Goal: Task Accomplishment & Management: Use online tool/utility

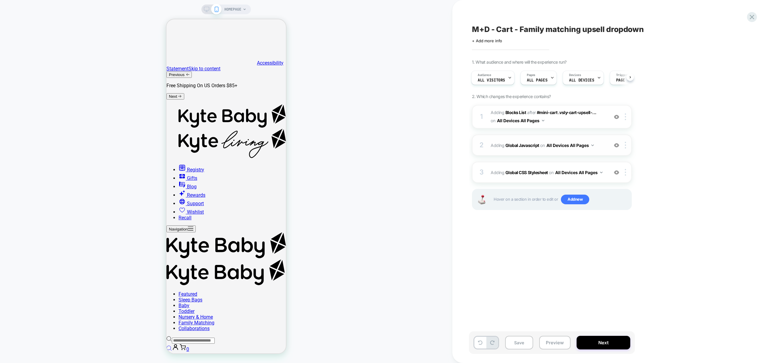
click at [576, 155] on div "2 Adding Global Javascript on All Devices All Pages Add Before Add After Target…" at bounding box center [552, 144] width 160 height 21
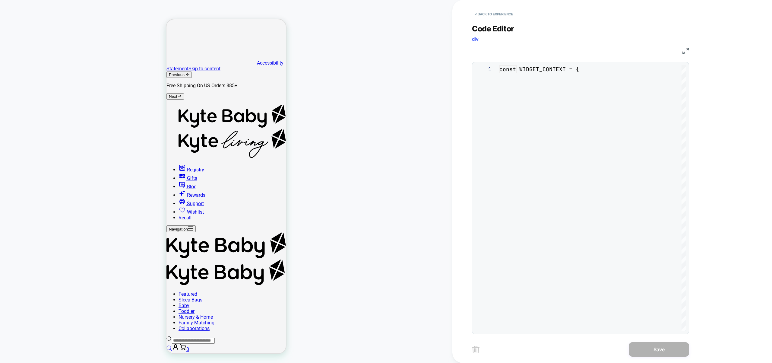
scroll to position [81, 0]
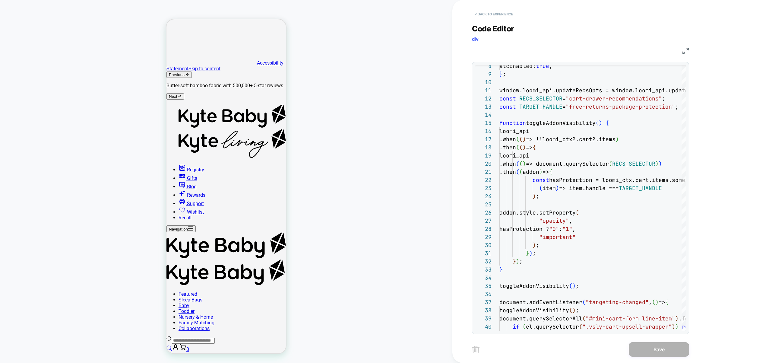
click at [505, 13] on button "< Back to experience" at bounding box center [494, 14] width 44 height 10
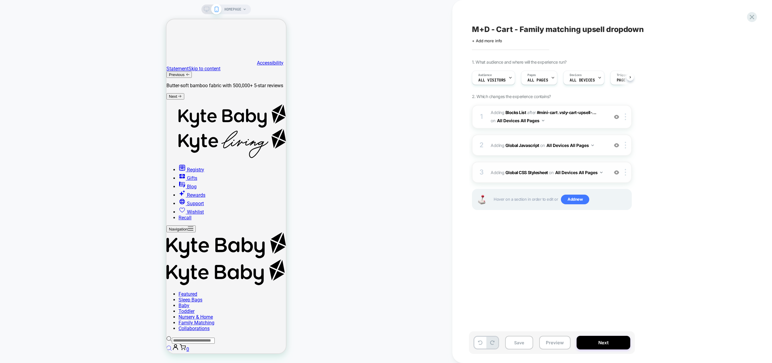
scroll to position [0, 0]
click at [556, 342] on button "Preview" at bounding box center [554, 342] width 31 height 14
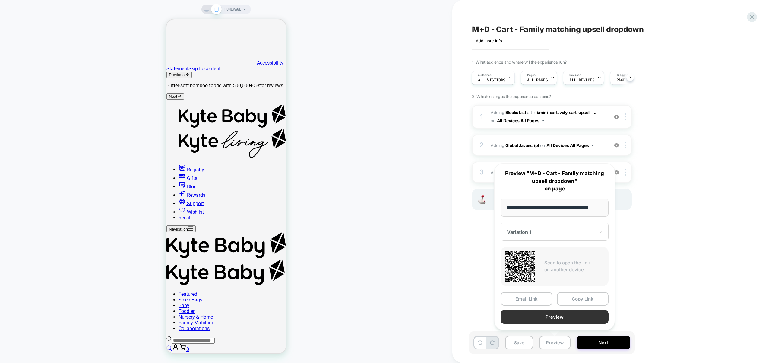
scroll to position [0, 0]
click at [550, 320] on button "Preview" at bounding box center [554, 317] width 108 height 14
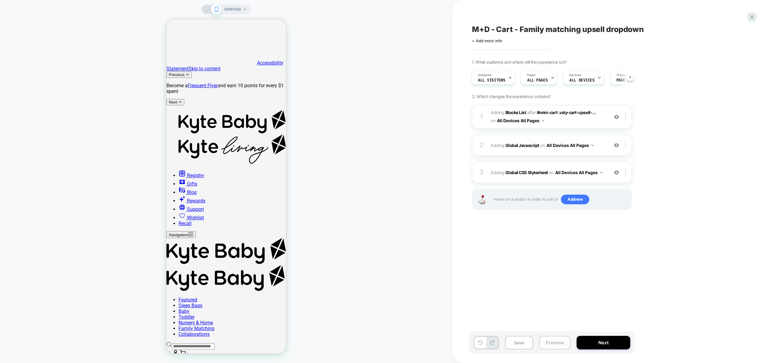
click at [561, 339] on button "Preview" at bounding box center [554, 342] width 31 height 14
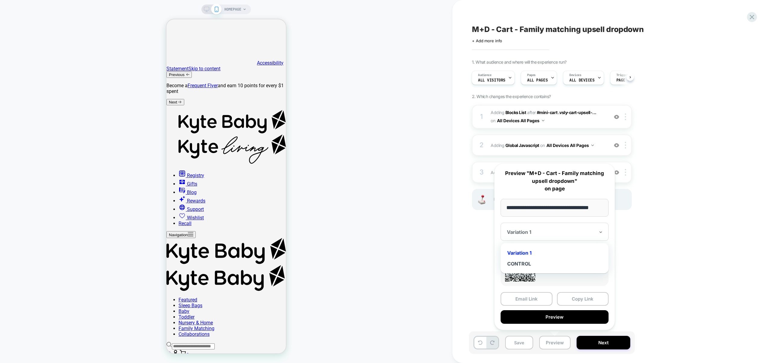
click at [541, 234] on div at bounding box center [551, 232] width 88 height 6
click at [530, 263] on div "CONTROL" at bounding box center [554, 263] width 102 height 11
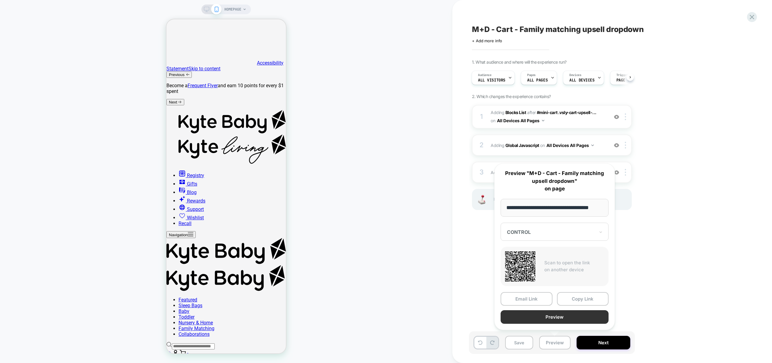
click at [550, 319] on button "Preview" at bounding box center [554, 317] width 108 height 14
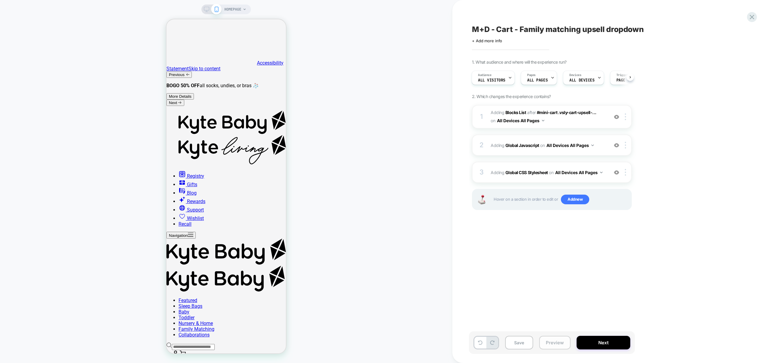
click at [565, 344] on button "Preview" at bounding box center [554, 342] width 31 height 14
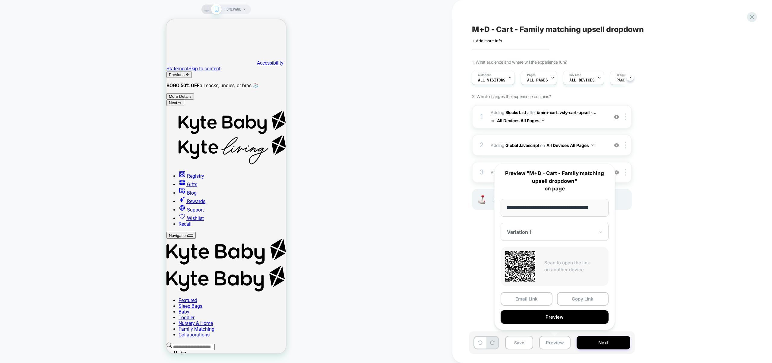
click at [535, 231] on div at bounding box center [551, 232] width 88 height 6
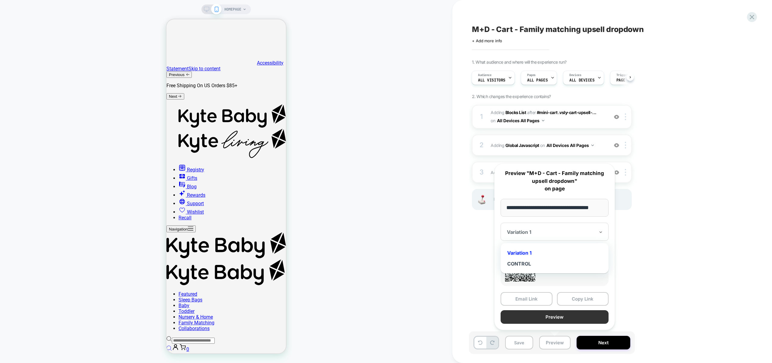
click at [539, 319] on button "Preview" at bounding box center [554, 317] width 108 height 14
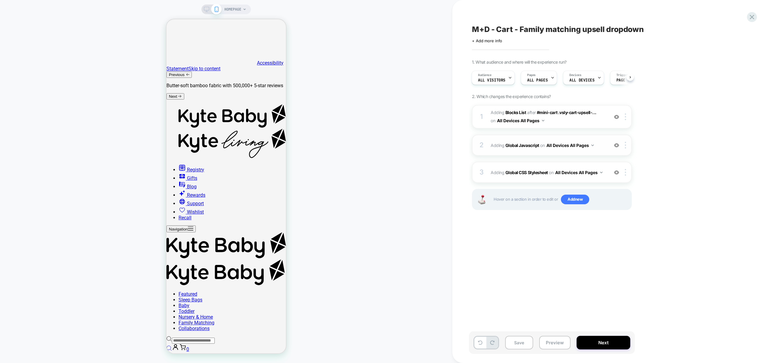
click at [603, 149] on div "2 Adding Global Javascript on All Devices All Pages Add Before Add After Target…" at bounding box center [552, 144] width 160 height 21
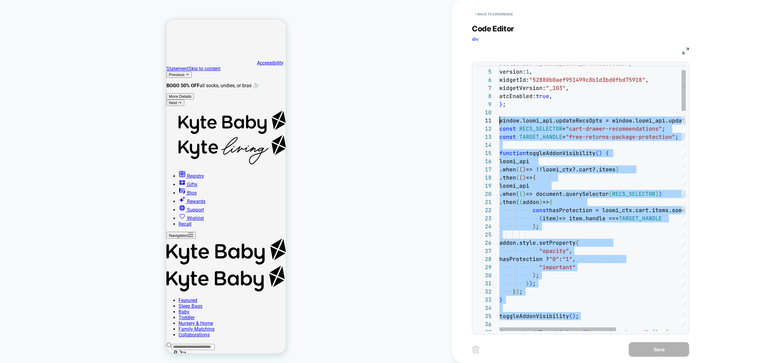
scroll to position [8, 0]
drag, startPoint x: 525, startPoint y: 175, endPoint x: 484, endPoint y: 128, distance: 61.9
type textarea "**********"
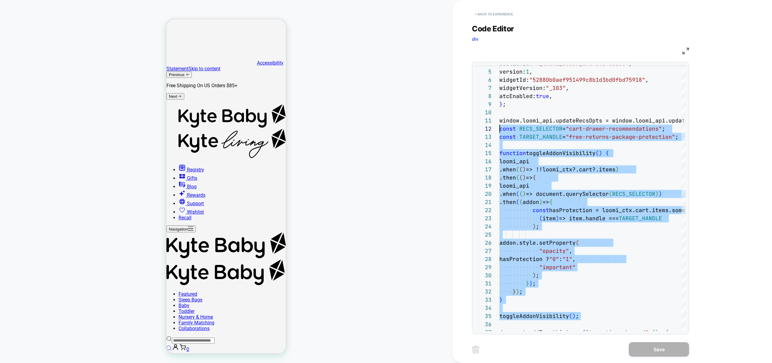
click at [506, 15] on button "< Back to experience" at bounding box center [494, 14] width 44 height 10
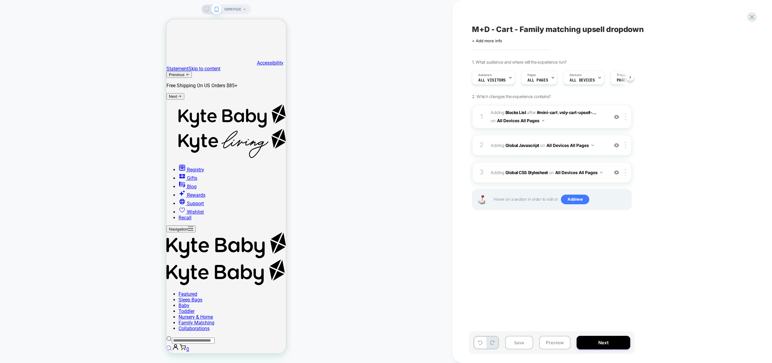
scroll to position [0, 0]
click at [606, 176] on div "3 Adding Global CSS Stylesheet on All Devices All Pages Add Before Add After Ta…" at bounding box center [552, 172] width 160 height 21
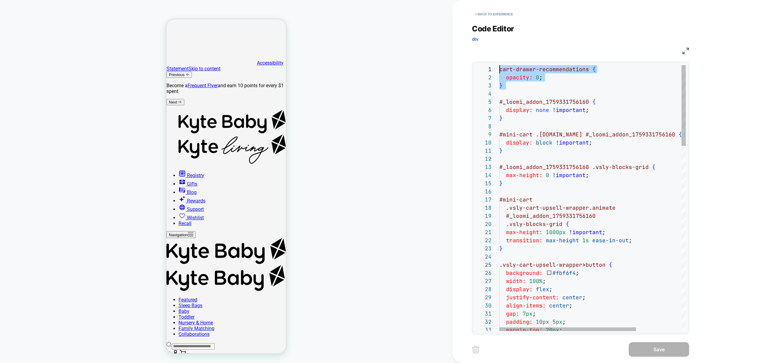
scroll to position [0, 0]
drag, startPoint x: 516, startPoint y: 90, endPoint x: 455, endPoint y: 31, distance: 84.2
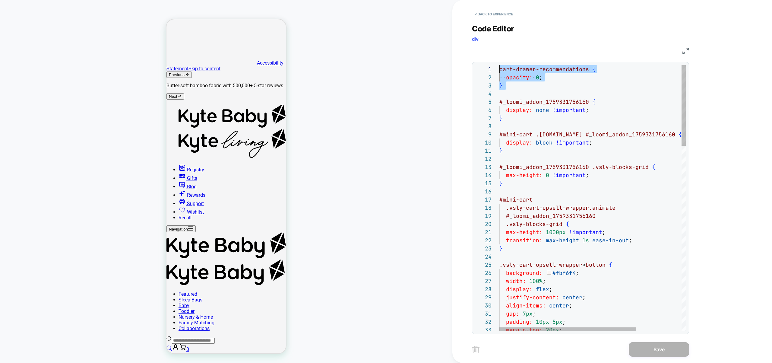
scroll to position [16, 3]
drag, startPoint x: 512, startPoint y: 93, endPoint x: 497, endPoint y: 63, distance: 33.7
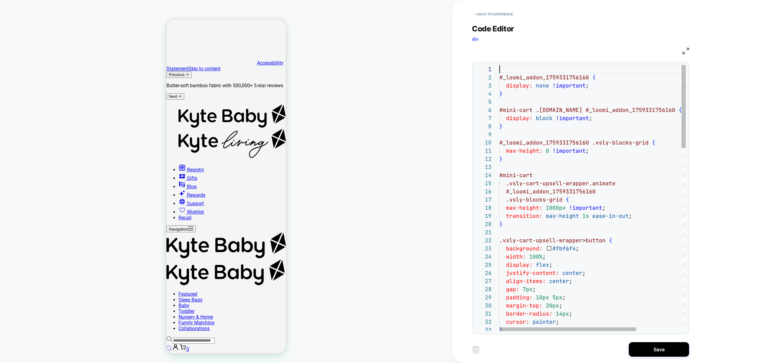
type textarea "**********"
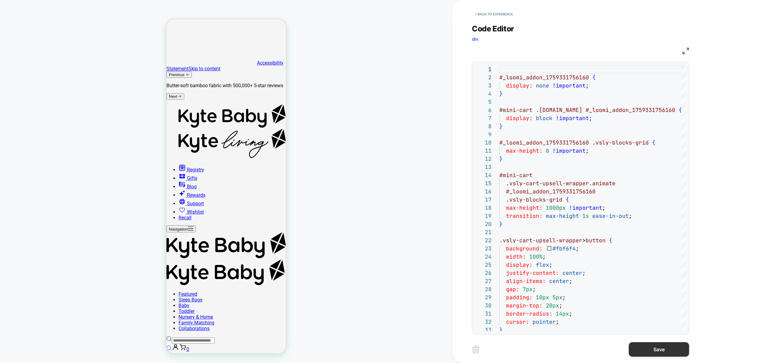
click at [664, 346] on button "Save" at bounding box center [658, 349] width 60 height 14
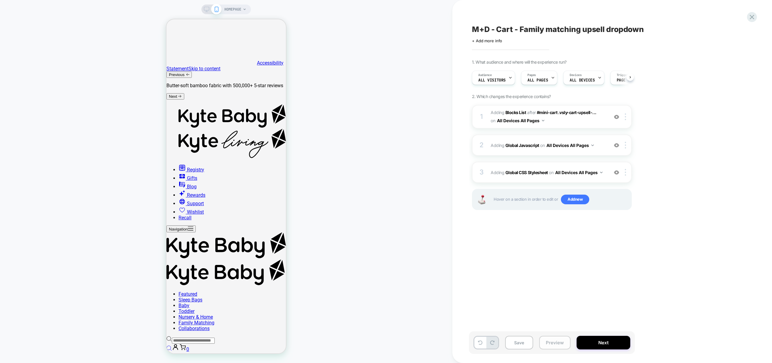
click at [551, 342] on button "Preview" at bounding box center [554, 342] width 31 height 14
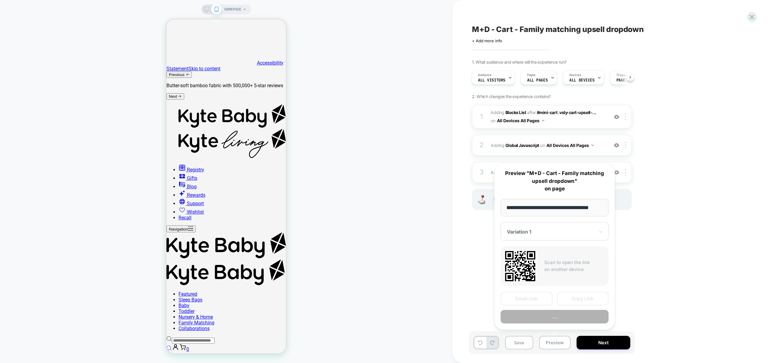
scroll to position [0, 5]
click at [555, 318] on button "Preview" at bounding box center [554, 317] width 108 height 14
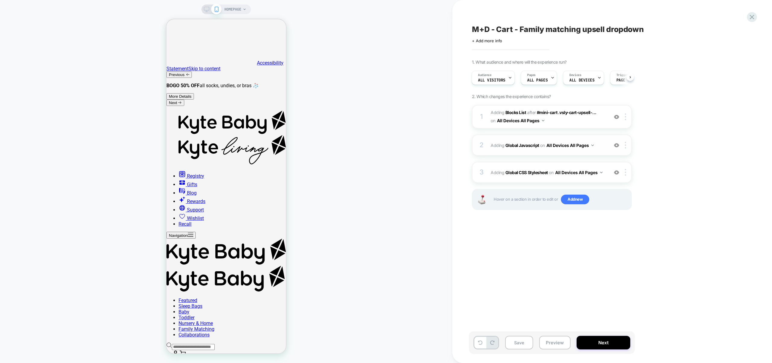
click at [603, 143] on span "Adding Global Javascript on All Devices All Pages" at bounding box center [547, 145] width 115 height 9
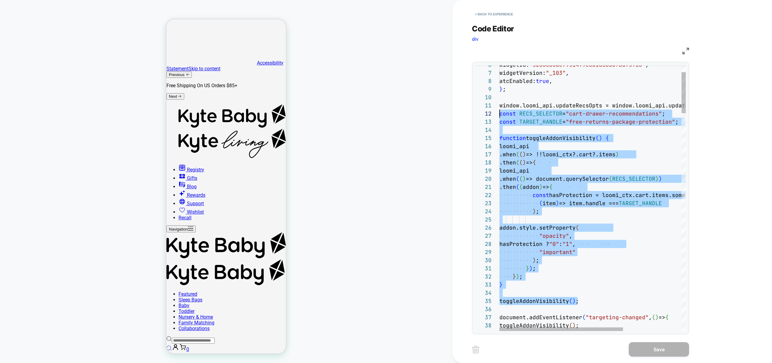
scroll to position [8, 0]
drag, startPoint x: 588, startPoint y: 222, endPoint x: 480, endPoint y: 113, distance: 153.0
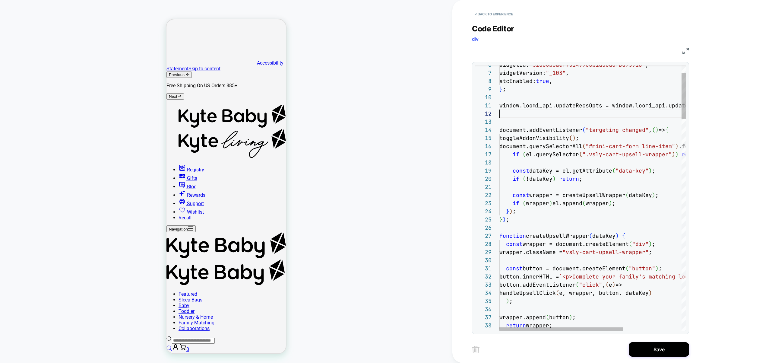
type textarea "**********"
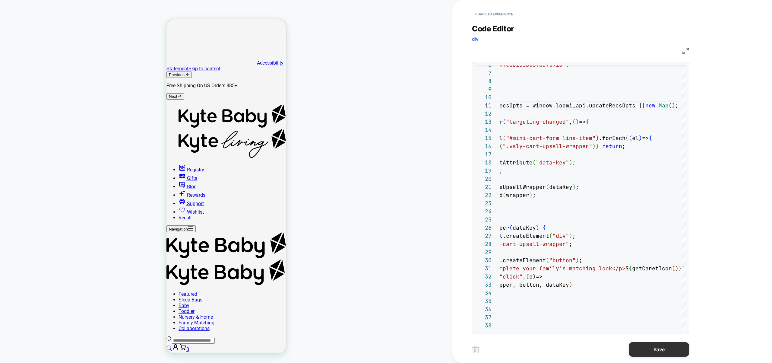
click at [649, 348] on button "Save" at bounding box center [658, 349] width 60 height 14
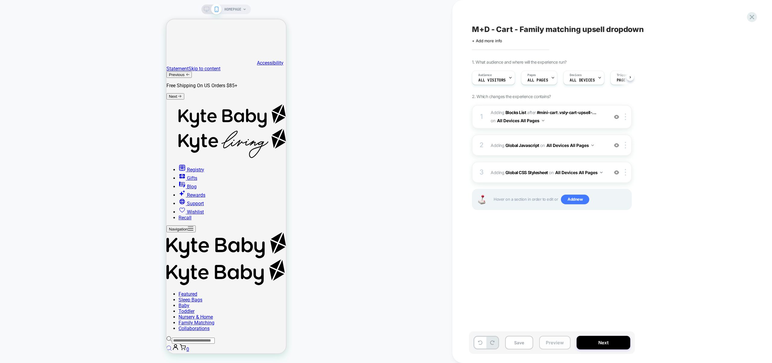
click at [559, 342] on button "Preview" at bounding box center [554, 342] width 31 height 14
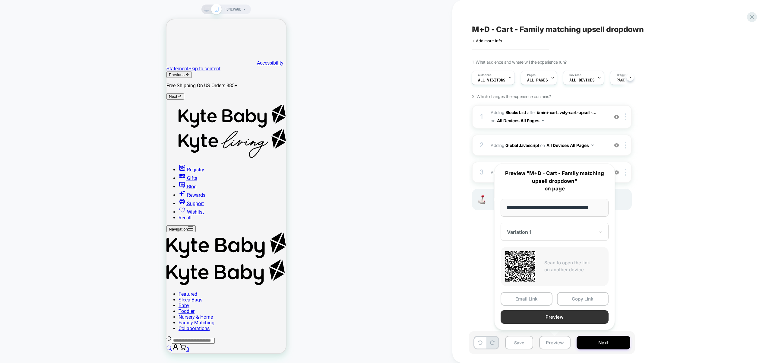
scroll to position [0, 0]
click at [551, 318] on button "Preview" at bounding box center [554, 317] width 108 height 14
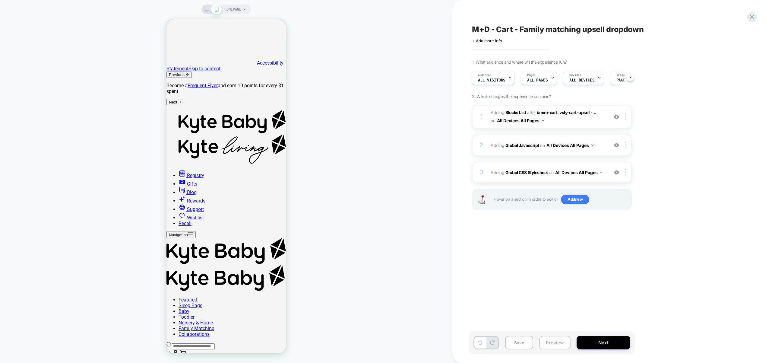
click at [558, 344] on button "Preview" at bounding box center [554, 342] width 31 height 14
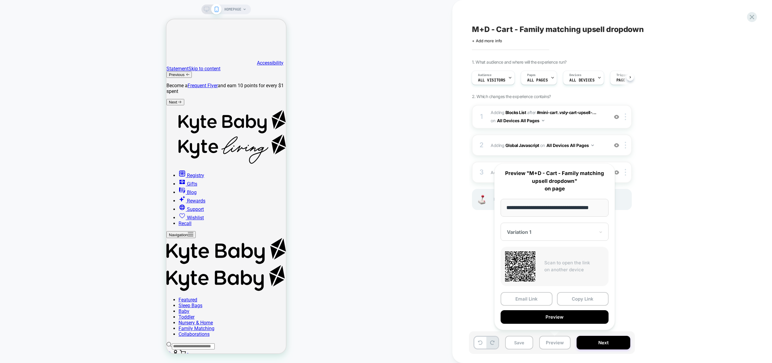
click at [551, 231] on div at bounding box center [551, 232] width 88 height 6
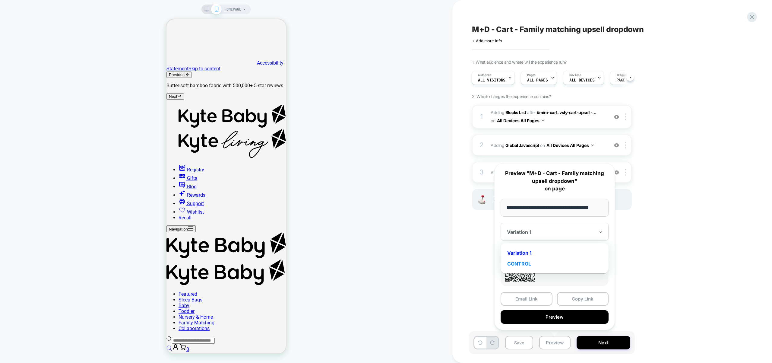
click at [528, 261] on div "CONTROL" at bounding box center [554, 263] width 102 height 11
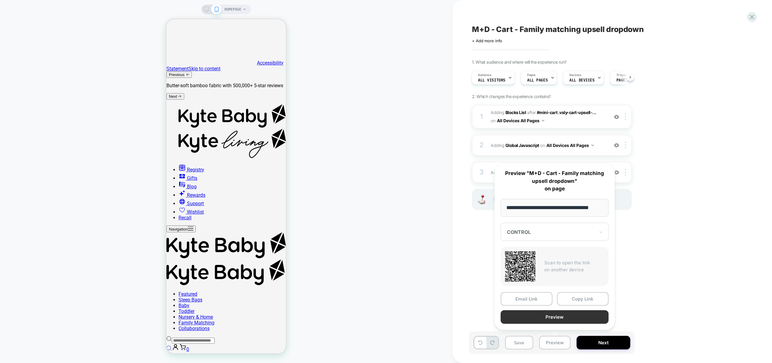
click at [546, 318] on button "Preview" at bounding box center [554, 317] width 108 height 14
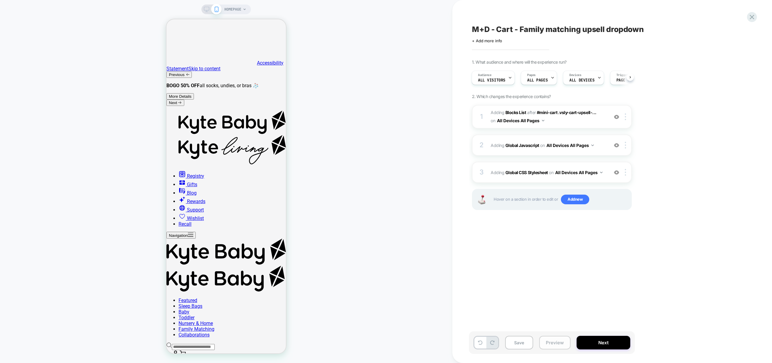
click at [557, 342] on button "Preview" at bounding box center [554, 342] width 31 height 14
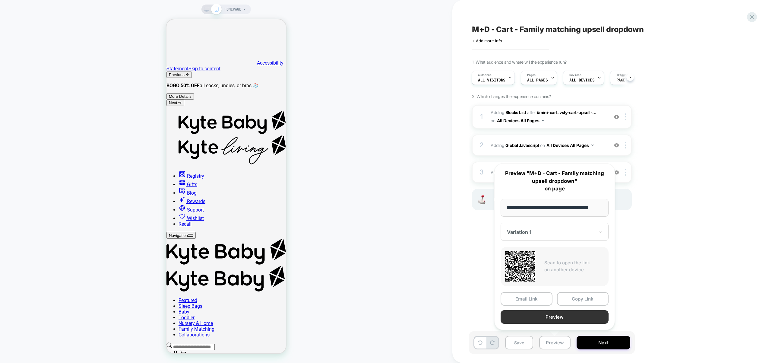
click at [548, 321] on button "Preview" at bounding box center [554, 317] width 108 height 14
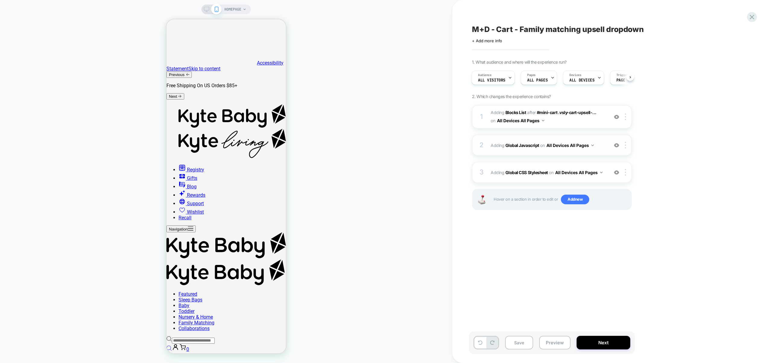
click at [605, 146] on span "Adding Global Javascript on All Devices All Pages" at bounding box center [547, 145] width 115 height 9
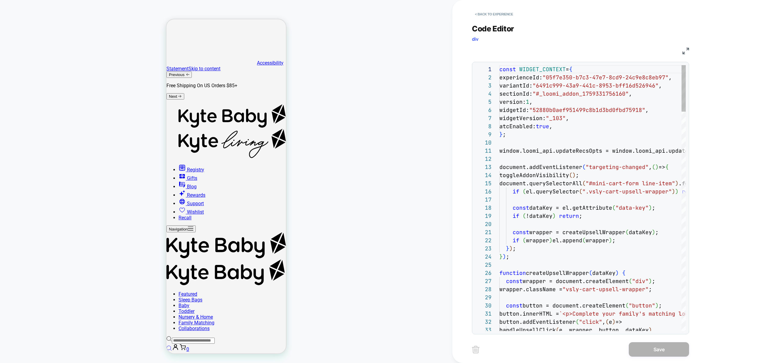
scroll to position [81, 0]
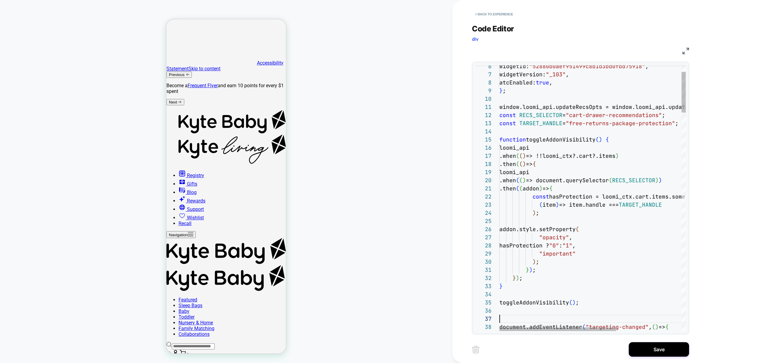
scroll to position [49, 0]
type textarea "**********"
click at [659, 344] on button "Save" at bounding box center [658, 349] width 60 height 14
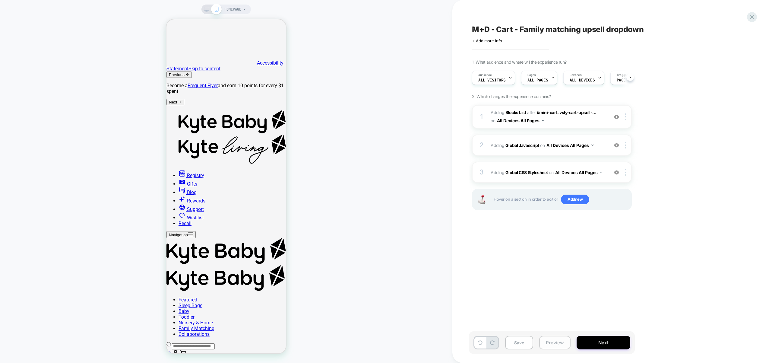
click at [546, 345] on button "Preview" at bounding box center [554, 342] width 31 height 14
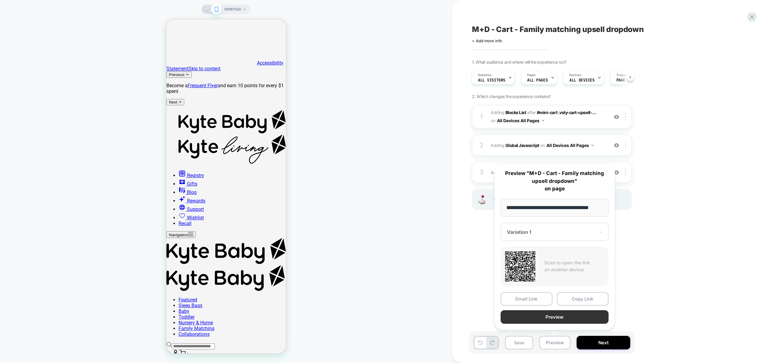
scroll to position [0, 0]
click at [552, 318] on button "Preview" at bounding box center [554, 317] width 108 height 14
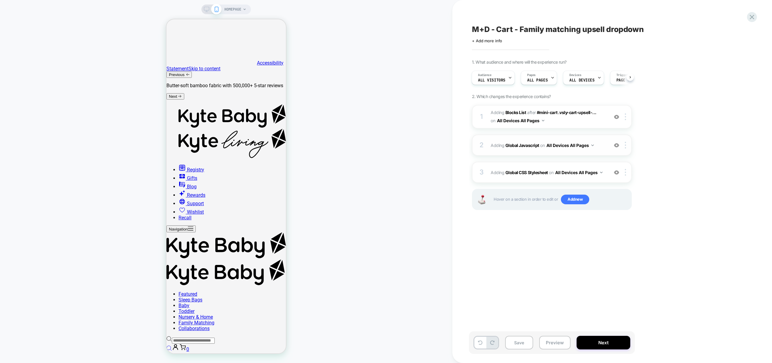
click at [602, 145] on span "Adding Global Javascript on All Devices All Pages" at bounding box center [547, 145] width 115 height 9
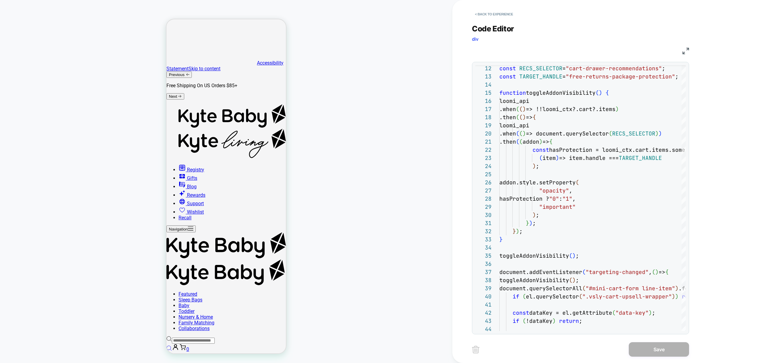
scroll to position [81, 0]
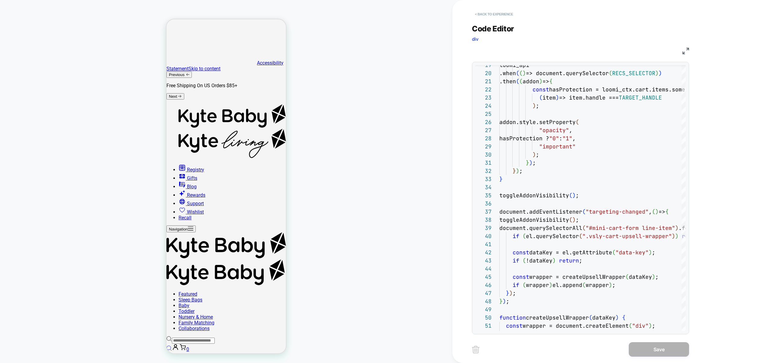
click at [497, 17] on button "< Back to experience" at bounding box center [494, 14] width 44 height 10
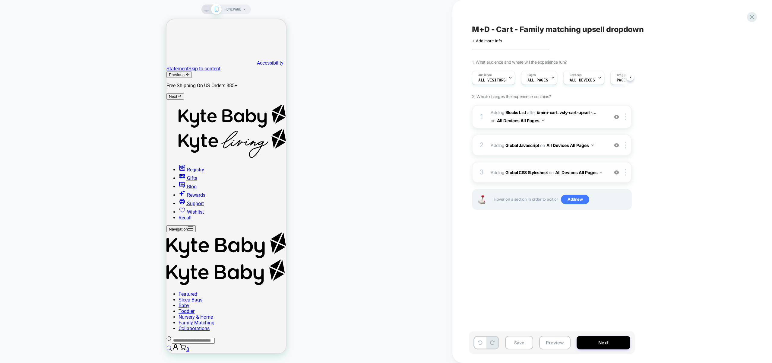
scroll to position [0, 0]
click at [604, 177] on div "3 Adding Global CSS Stylesheet on All Devices All Pages Add Before Add After Ta…" at bounding box center [552, 172] width 160 height 21
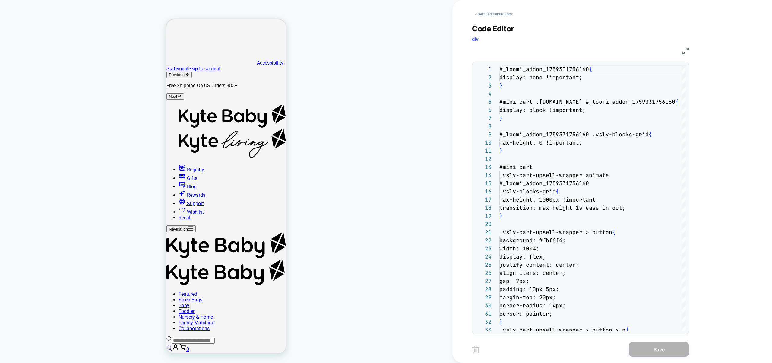
scroll to position [81, 0]
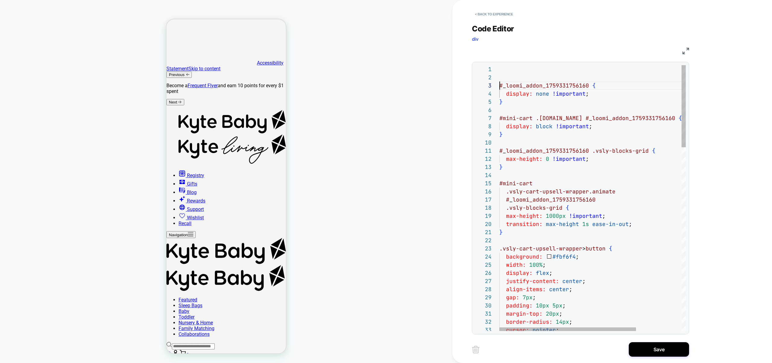
scroll to position [16, 0]
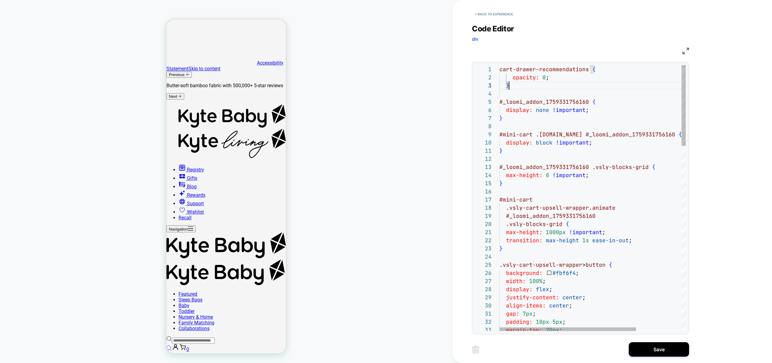
scroll to position [16, 10]
type textarea "**********"
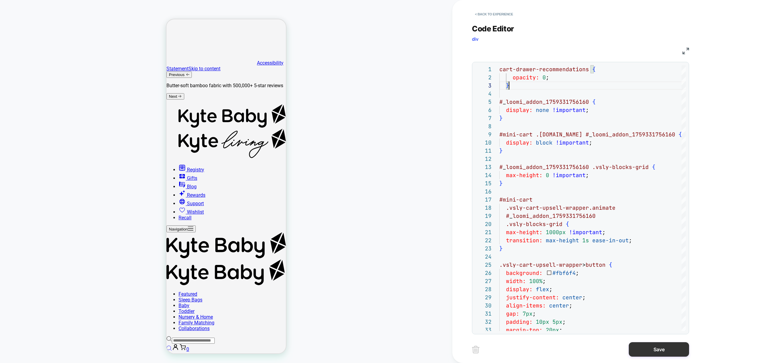
click at [670, 349] on button "Save" at bounding box center [658, 349] width 60 height 14
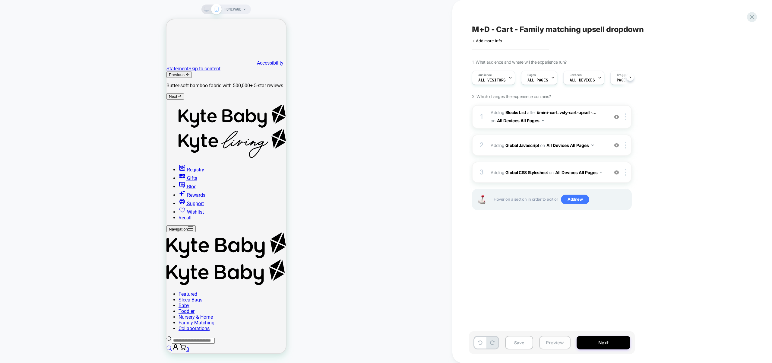
scroll to position [0, 0]
click at [560, 340] on button "Preview" at bounding box center [554, 342] width 31 height 14
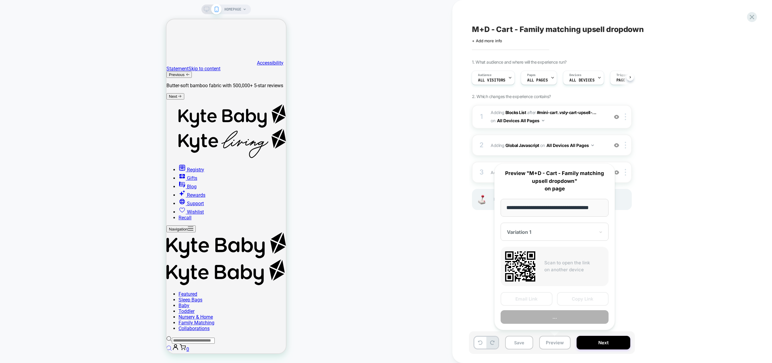
scroll to position [0, 0]
click at [563, 318] on button "..." at bounding box center [554, 317] width 108 height 14
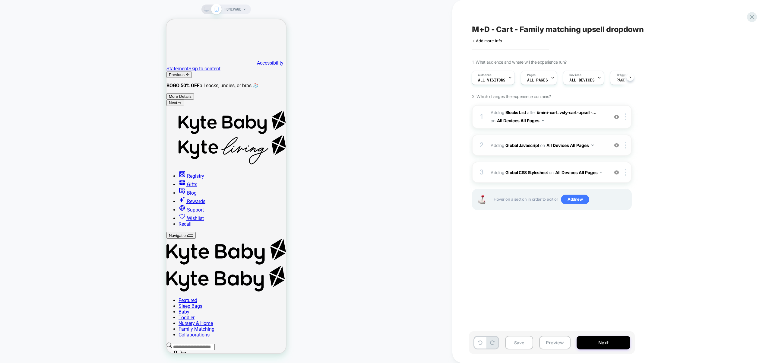
click at [591, 154] on div "2 Adding Global Javascript on All Devices All Pages Add Before Add After Target…" at bounding box center [552, 144] width 160 height 21
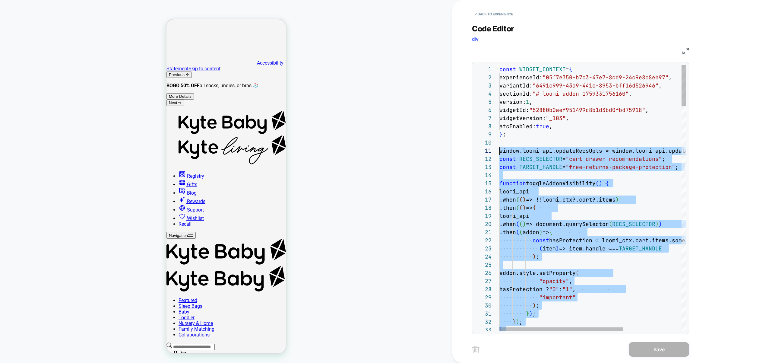
scroll to position [8, 0]
drag, startPoint x: 590, startPoint y: 311, endPoint x: 439, endPoint y: 159, distance: 213.8
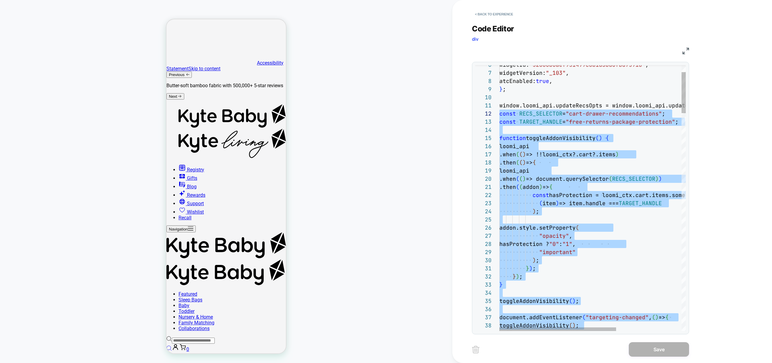
scroll to position [65, 49]
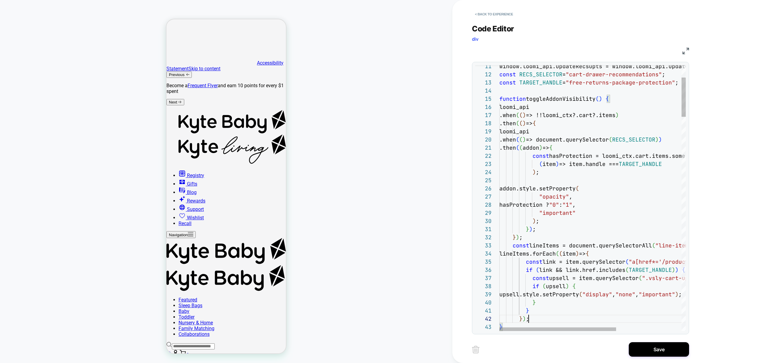
scroll to position [8, 29]
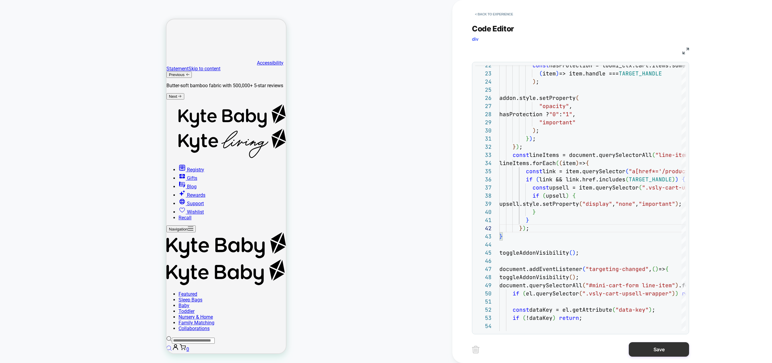
type textarea "**********"
click at [658, 349] on button "Save" at bounding box center [658, 349] width 60 height 14
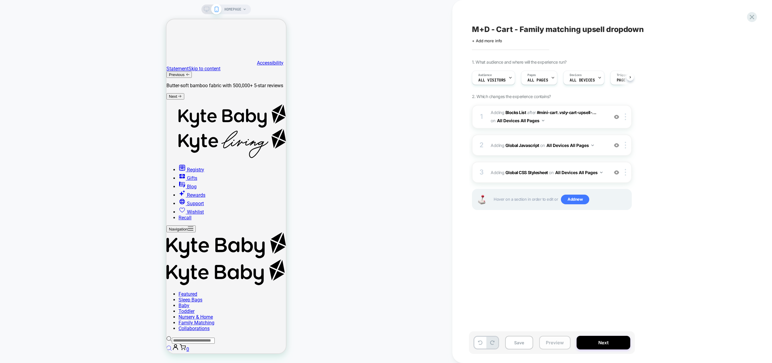
scroll to position [0, 0]
click at [562, 344] on button "Preview" at bounding box center [554, 342] width 31 height 14
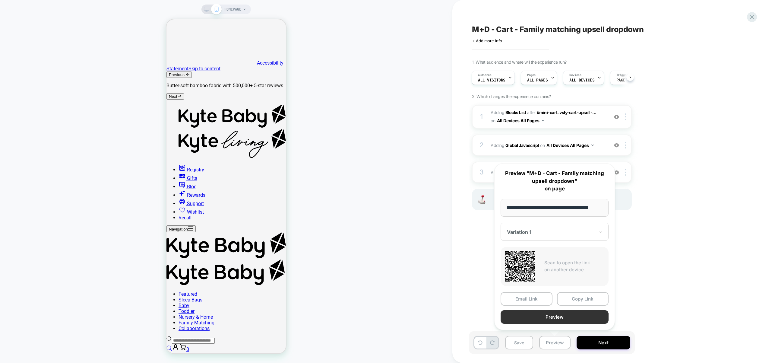
scroll to position [0, 0]
click at [556, 318] on button "Preview" at bounding box center [554, 317] width 108 height 14
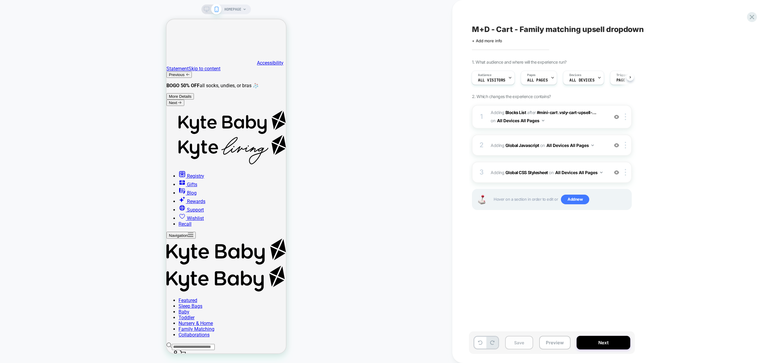
click at [515, 345] on button "Save" at bounding box center [519, 342] width 28 height 14
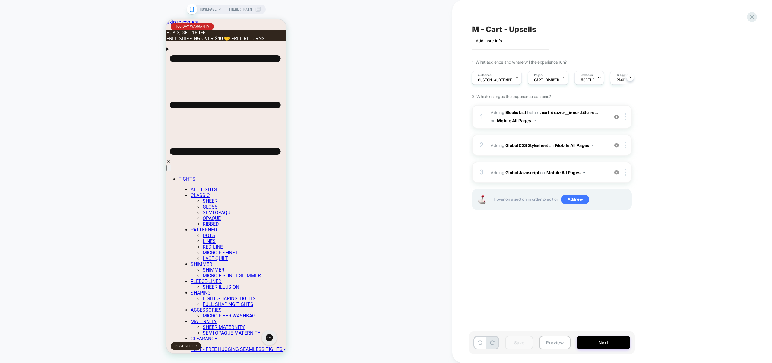
scroll to position [0, 0]
